Goal: Task Accomplishment & Management: Complete application form

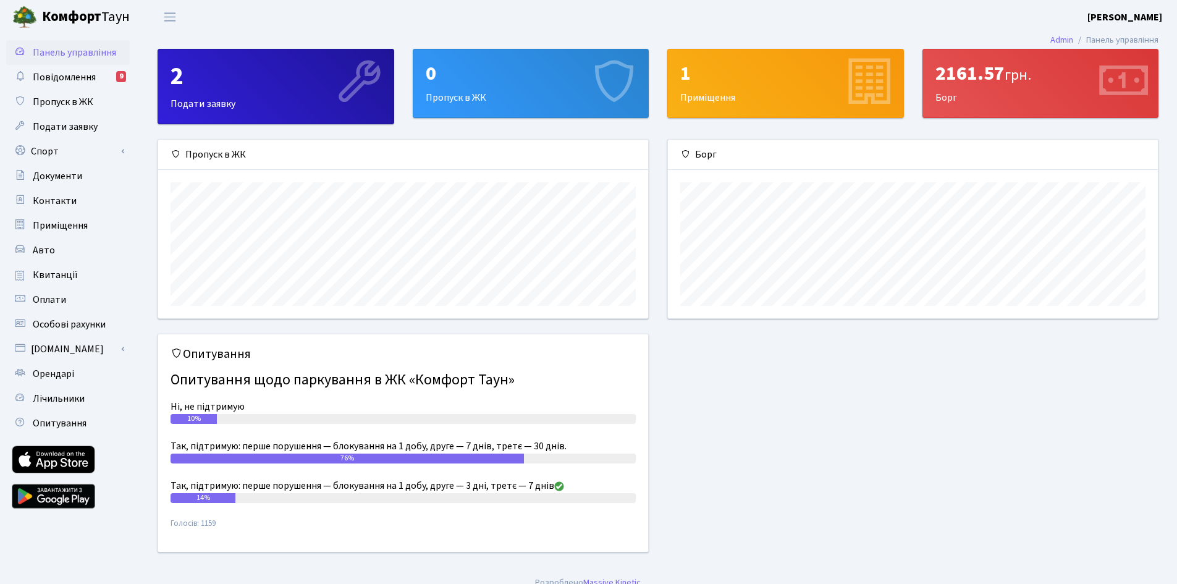
scroll to position [179, 490]
click at [508, 93] on div "0 Пропуск в ЖК" at bounding box center [530, 83] width 235 height 68
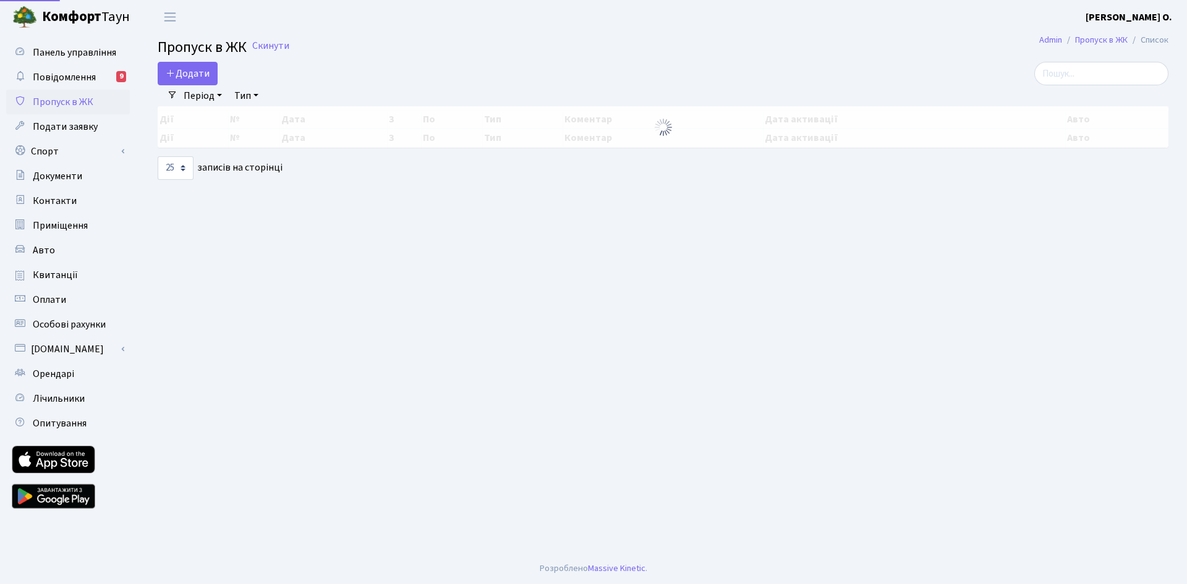
select select "25"
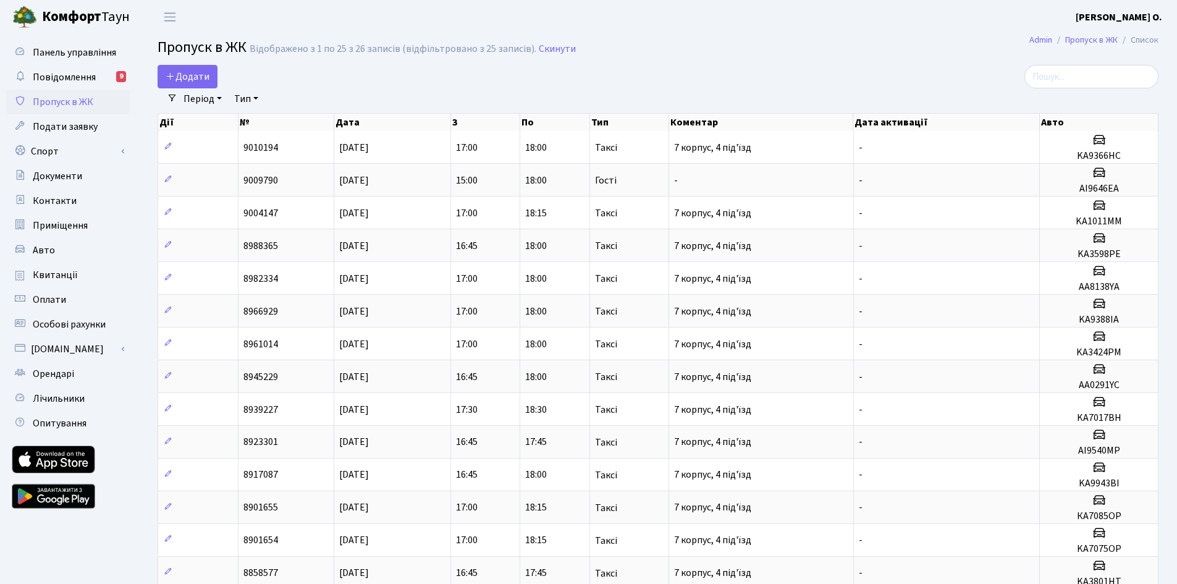
click at [530, 133] on td "18:00" at bounding box center [555, 147] width 70 height 32
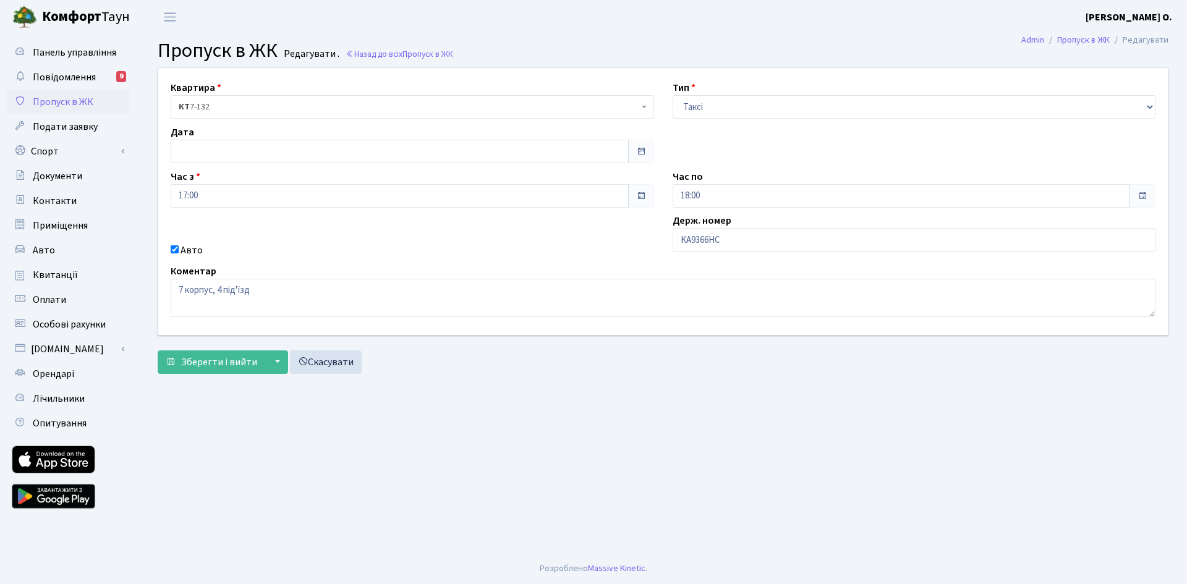
click at [68, 100] on span "Пропуск в ЖК" at bounding box center [63, 102] width 61 height 14
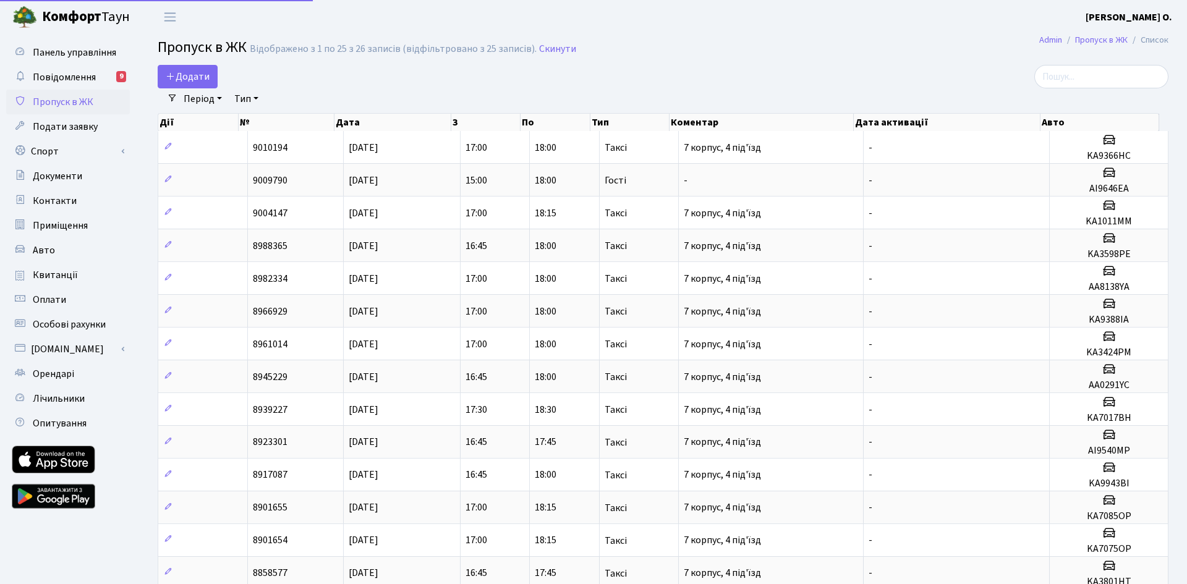
select select "25"
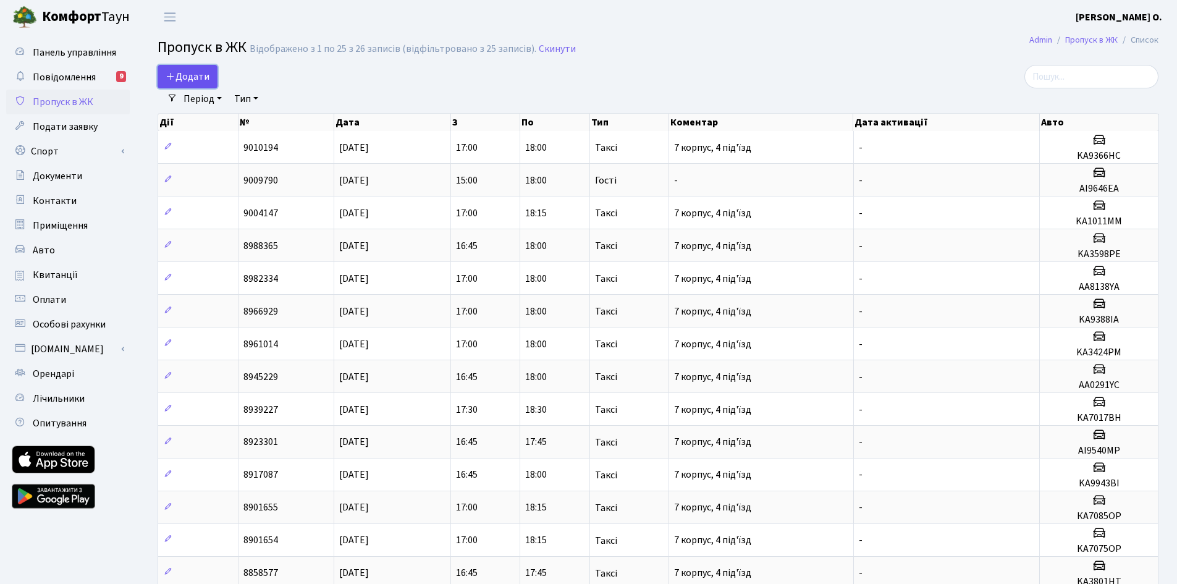
click at [195, 71] on span "Додати" at bounding box center [188, 77] width 44 height 14
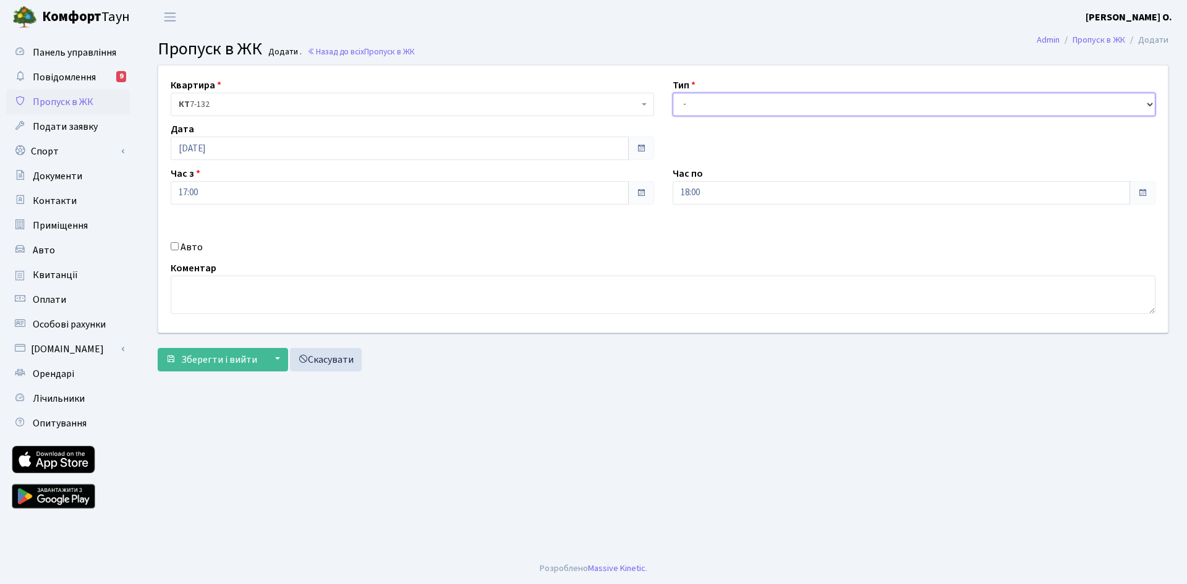
click at [724, 104] on select "- Доставка Таксі Гості Сервіс" at bounding box center [913, 104] width 483 height 23
select select "2"
click at [672, 93] on select "- Доставка Таксі Гості Сервіс" at bounding box center [913, 104] width 483 height 23
click at [184, 250] on label "Авто" at bounding box center [191, 247] width 22 height 15
click at [179, 250] on input "Авто" at bounding box center [175, 246] width 8 height 8
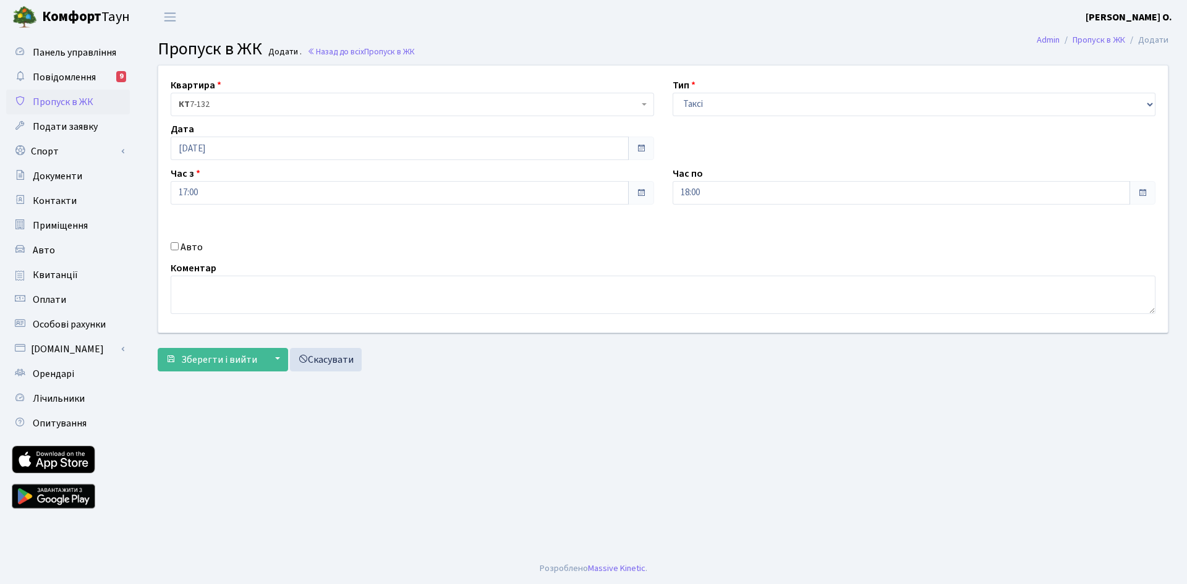
checkbox input "true"
type input "KA4959IE"
click at [218, 360] on span "Зберегти і вийти" at bounding box center [219, 360] width 76 height 14
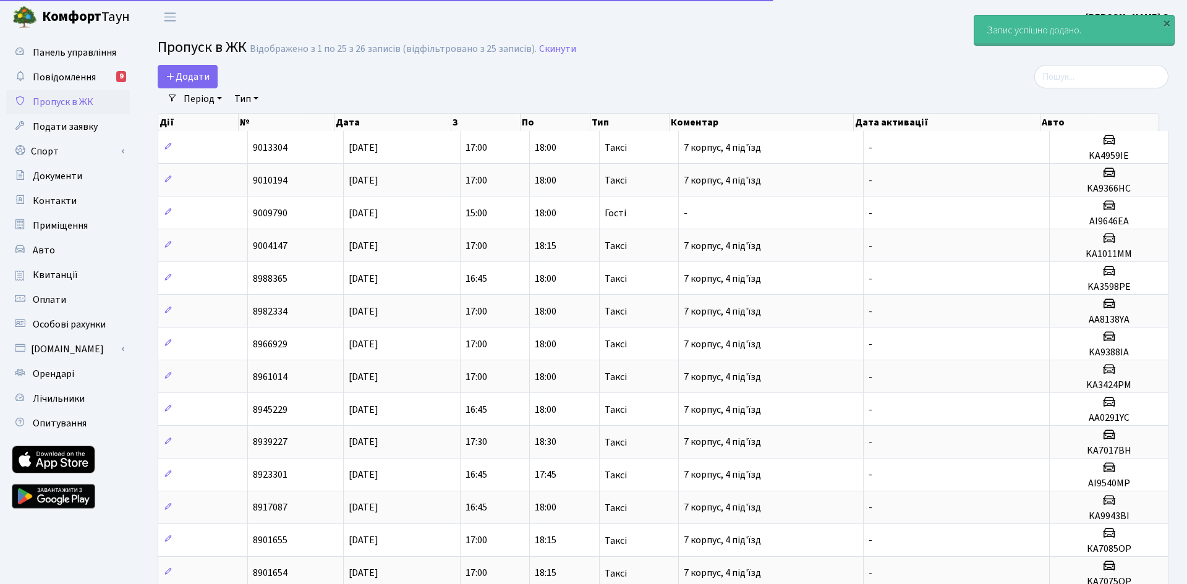
select select "25"
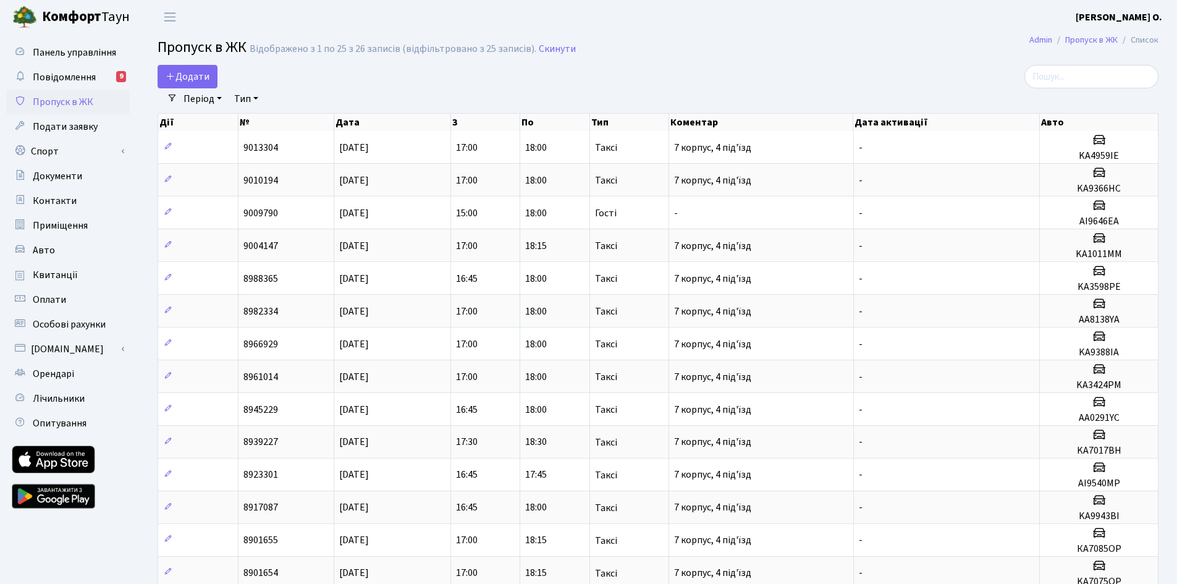
click at [218, 360] on td at bounding box center [198, 376] width 80 height 33
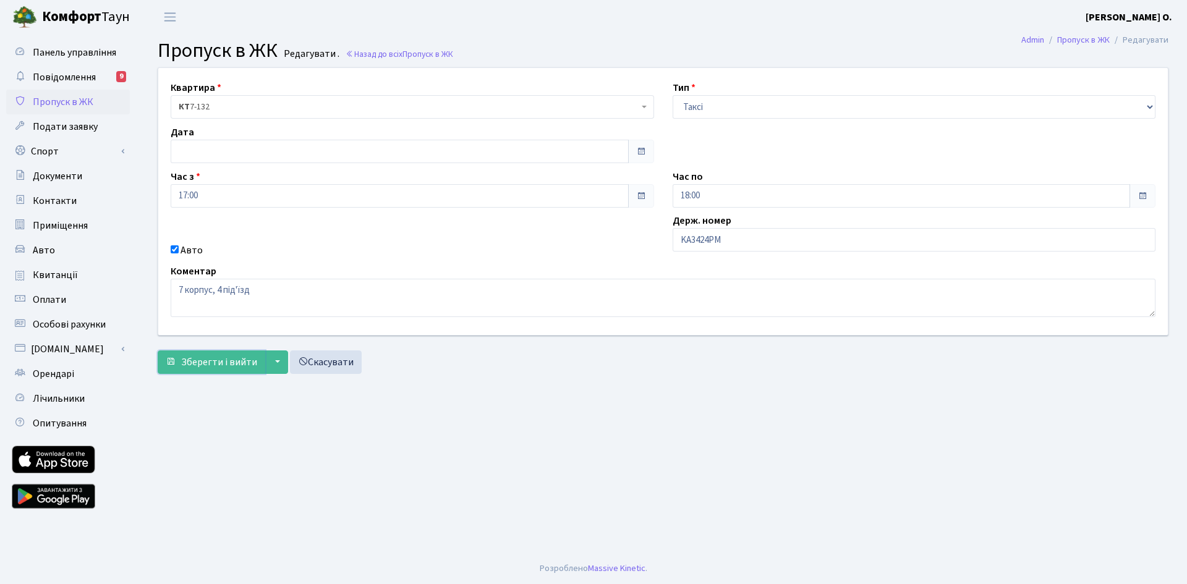
drag, startPoint x: 222, startPoint y: 365, endPoint x: 222, endPoint y: 377, distance: 11.8
click at [222, 367] on span "Зберегти і вийти" at bounding box center [219, 362] width 76 height 14
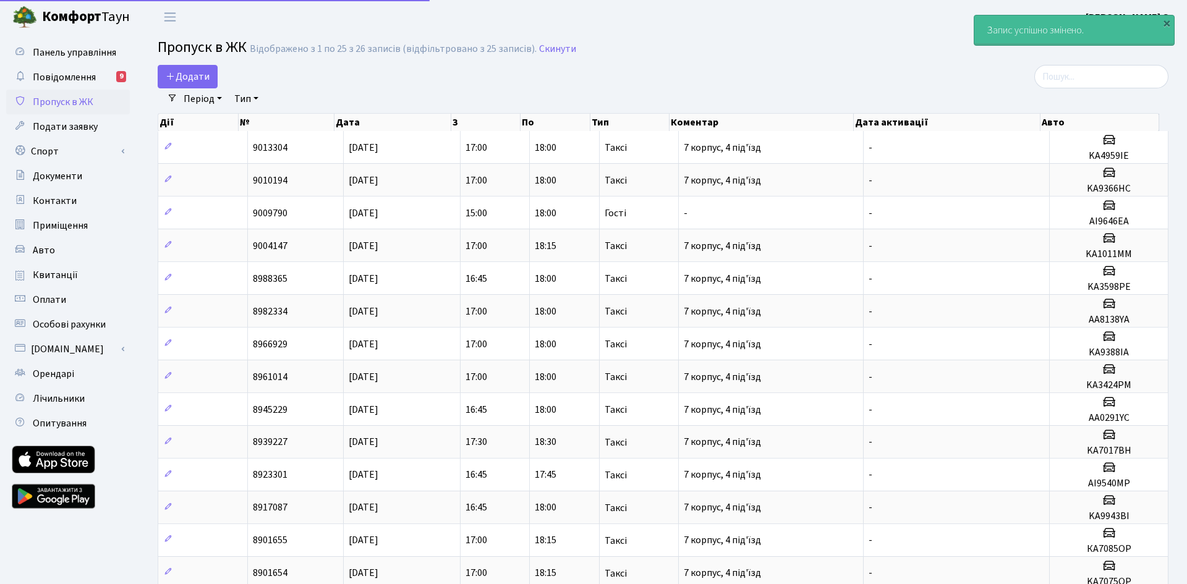
select select "25"
